Goal: Task Accomplishment & Management: Manage account settings

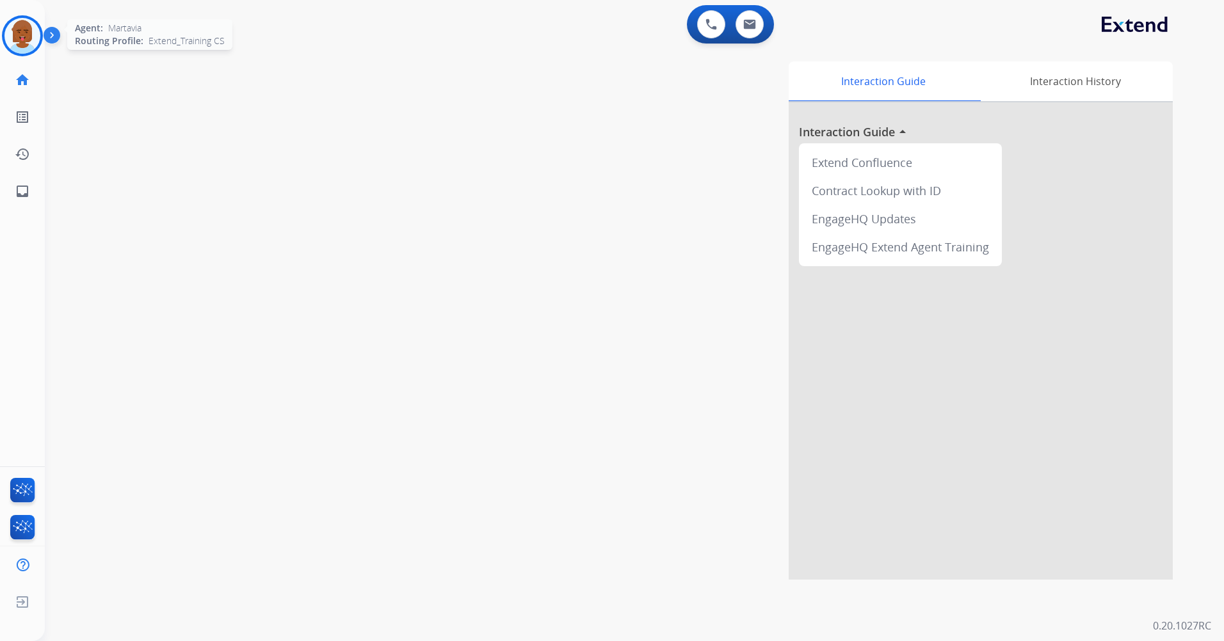
click at [10, 27] on img at bounding box center [22, 36] width 36 height 36
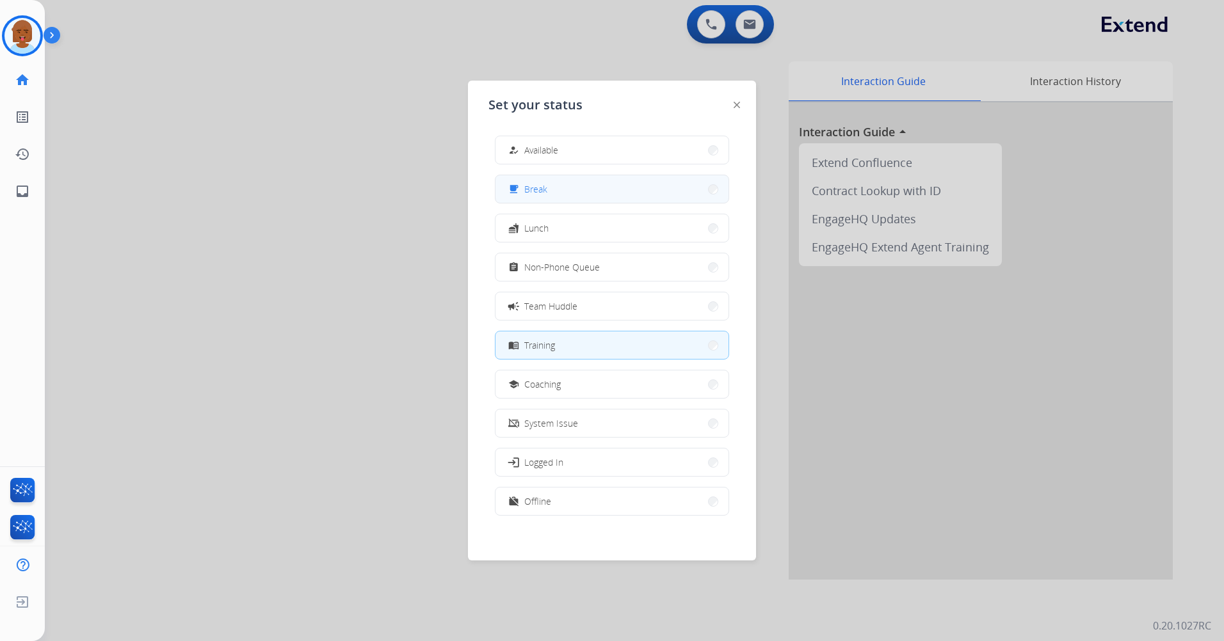
click at [534, 200] on button "free_breakfast Break" at bounding box center [611, 189] width 233 height 28
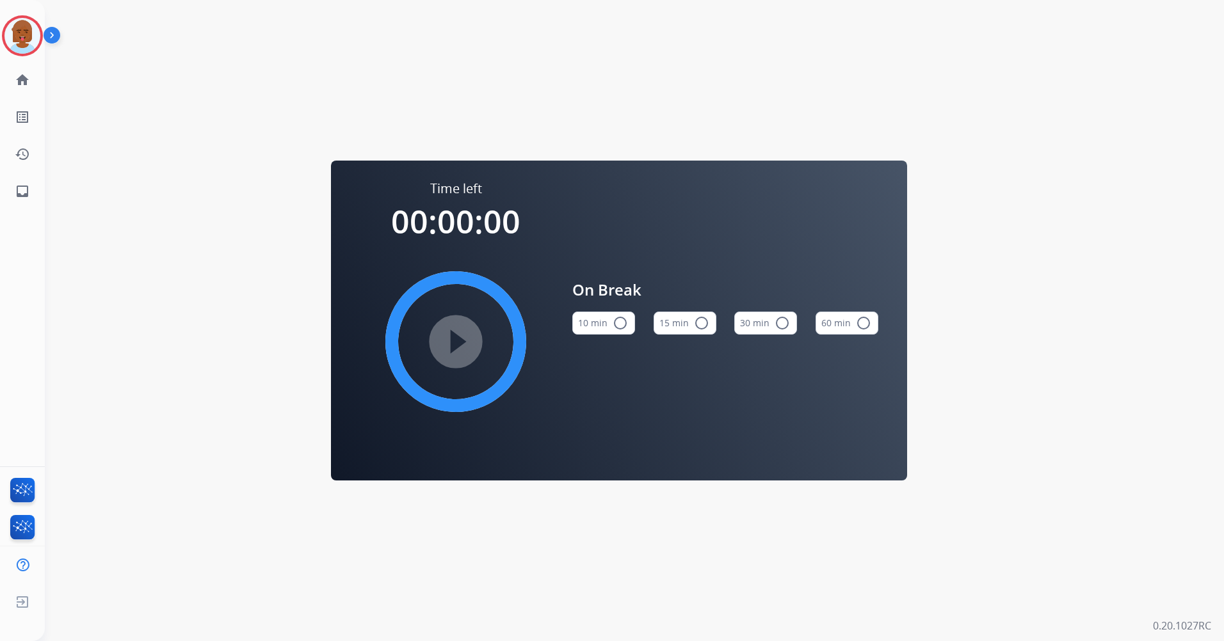
click at [683, 326] on button "15 min radio_button_unchecked" at bounding box center [685, 323] width 63 height 23
click at [456, 337] on mat-icon "play_circle_filled" at bounding box center [455, 341] width 15 height 15
click at [448, 342] on mat-icon "pause_circle_filled" at bounding box center [455, 341] width 15 height 15
click at [12, 40] on img at bounding box center [22, 36] width 36 height 36
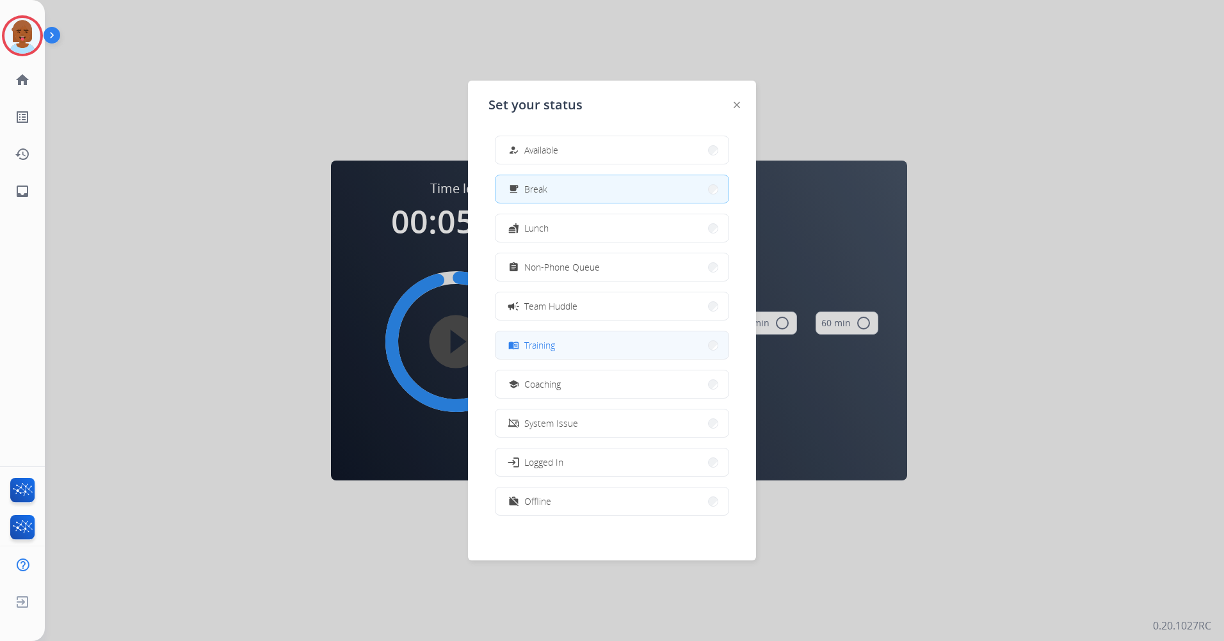
click at [591, 358] on button "menu_book Training" at bounding box center [611, 346] width 233 height 28
